Goal: Task Accomplishment & Management: Complete application form

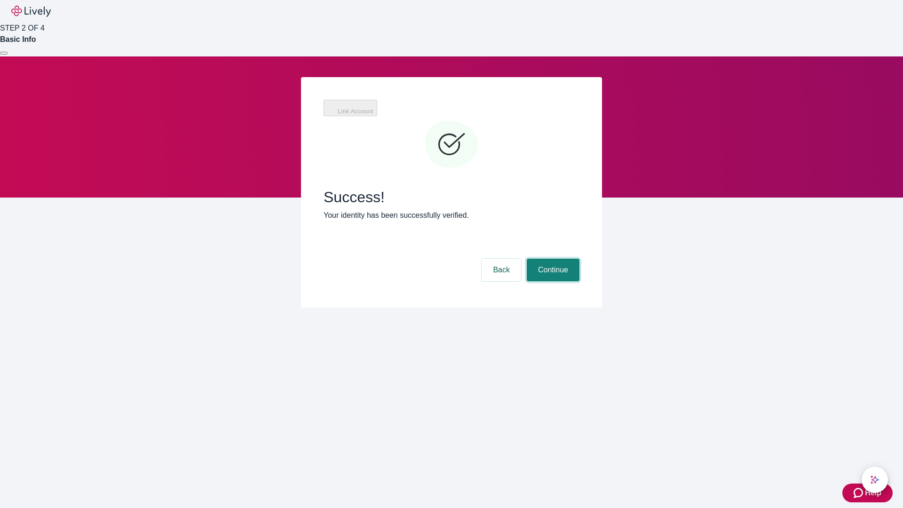
click at [551, 259] on button "Continue" at bounding box center [552, 270] width 53 height 23
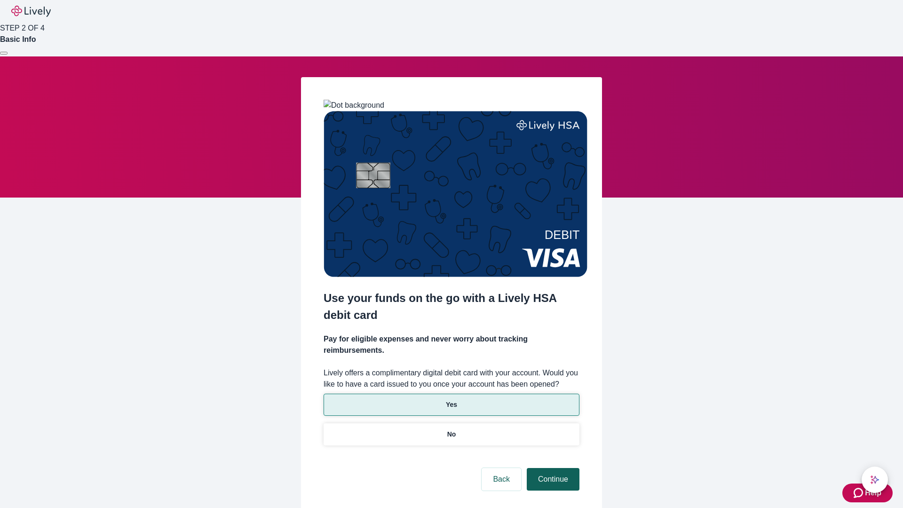
click at [451, 400] on p "Yes" at bounding box center [451, 405] width 11 height 10
click at [551, 468] on button "Continue" at bounding box center [552, 479] width 53 height 23
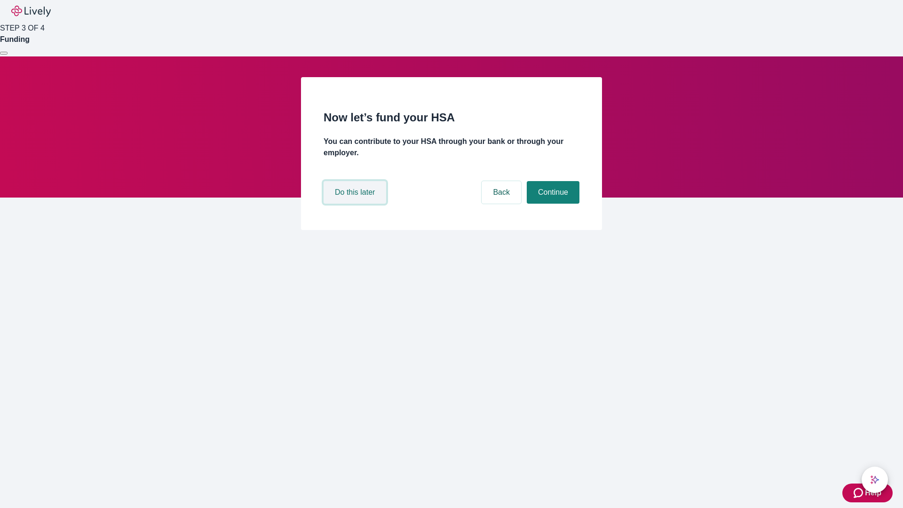
click at [356, 204] on button "Do this later" at bounding box center [354, 192] width 63 height 23
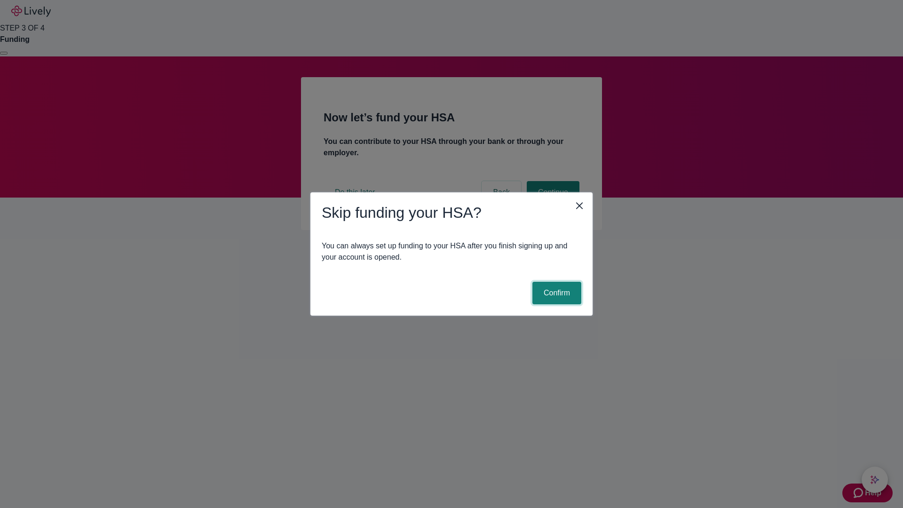
click at [555, 293] on button "Confirm" at bounding box center [556, 293] width 49 height 23
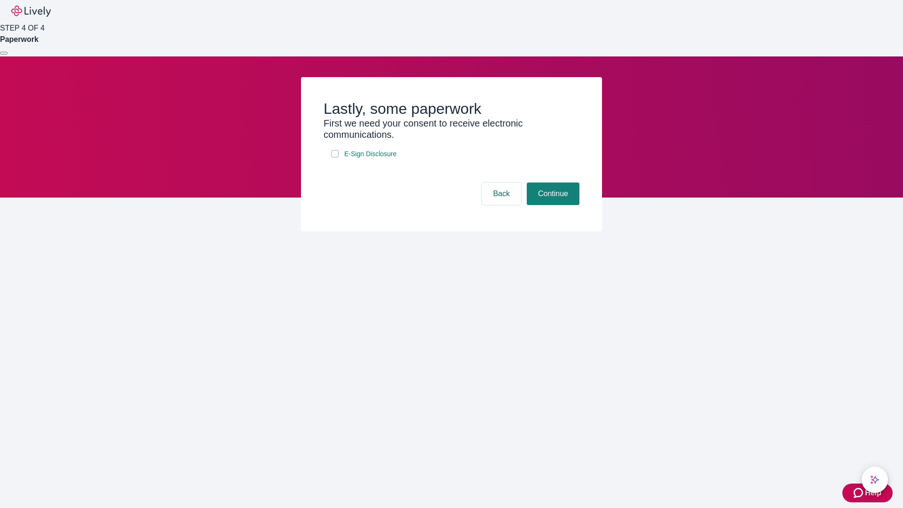
click at [335, 157] on input "E-Sign Disclosure" at bounding box center [335, 154] width 8 height 8
checkbox input "true"
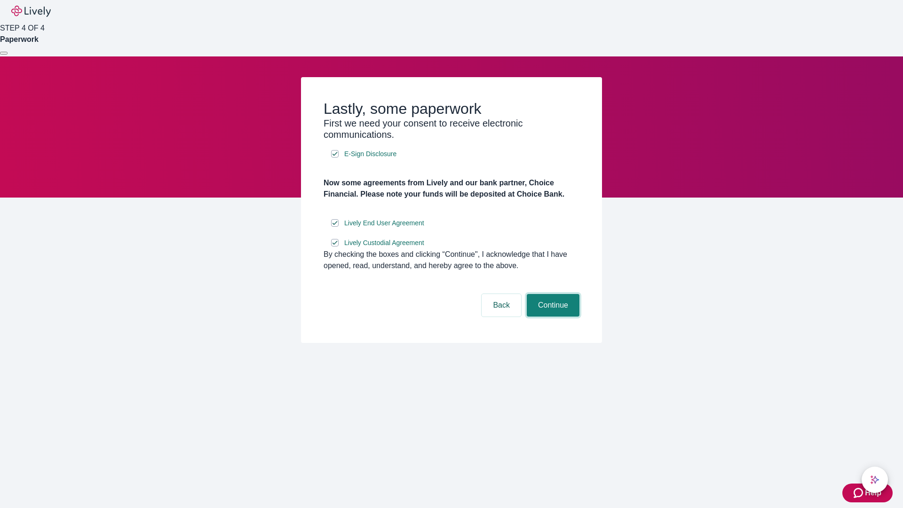
click at [551, 316] on button "Continue" at bounding box center [552, 305] width 53 height 23
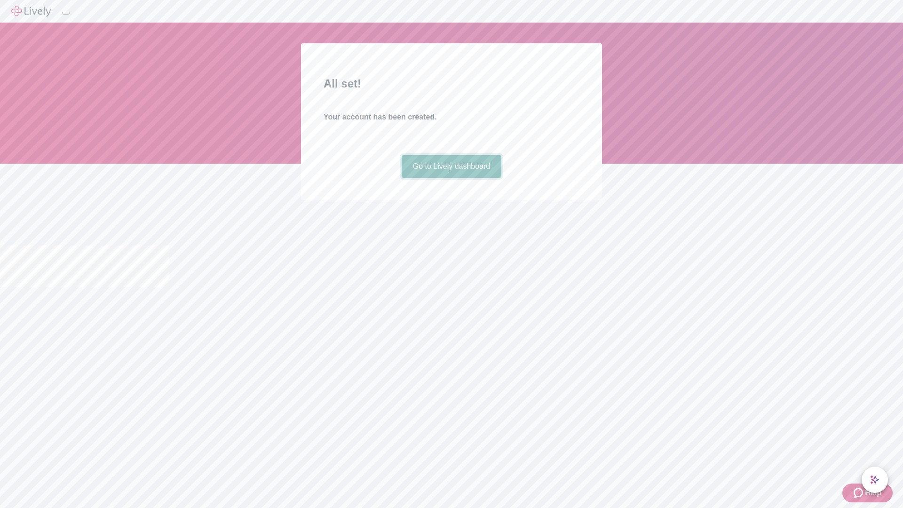
click at [451, 178] on link "Go to Lively dashboard" at bounding box center [451, 166] width 100 height 23
